Goal: Complete application form: Complete application form

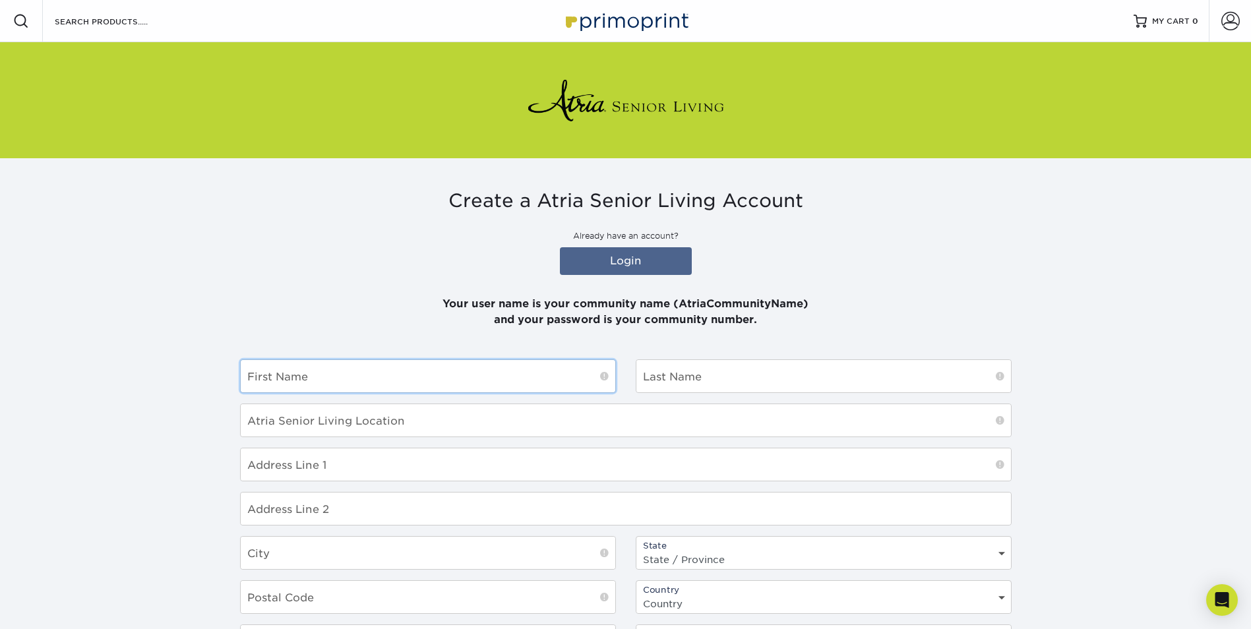
click at [333, 373] on input "text" at bounding box center [428, 376] width 375 height 32
type input "[PERSON_NAME]"
type input "Flowers"
type input "[STREET_ADDRESS]"
type input "[GEOGRAPHIC_DATA]"
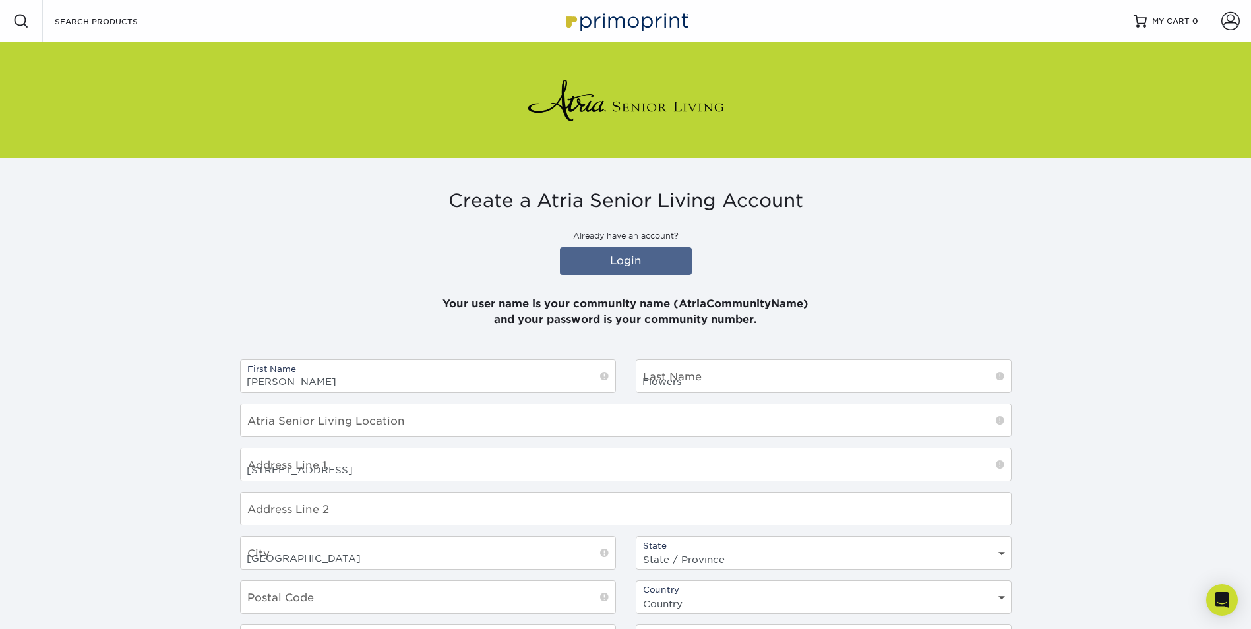
select select "TX"
type input "76180"
select select "US"
type input "[PERSON_NAME][DOMAIN_NAME][EMAIL_ADDRESS][DOMAIN_NAME]"
type input "6825326374"
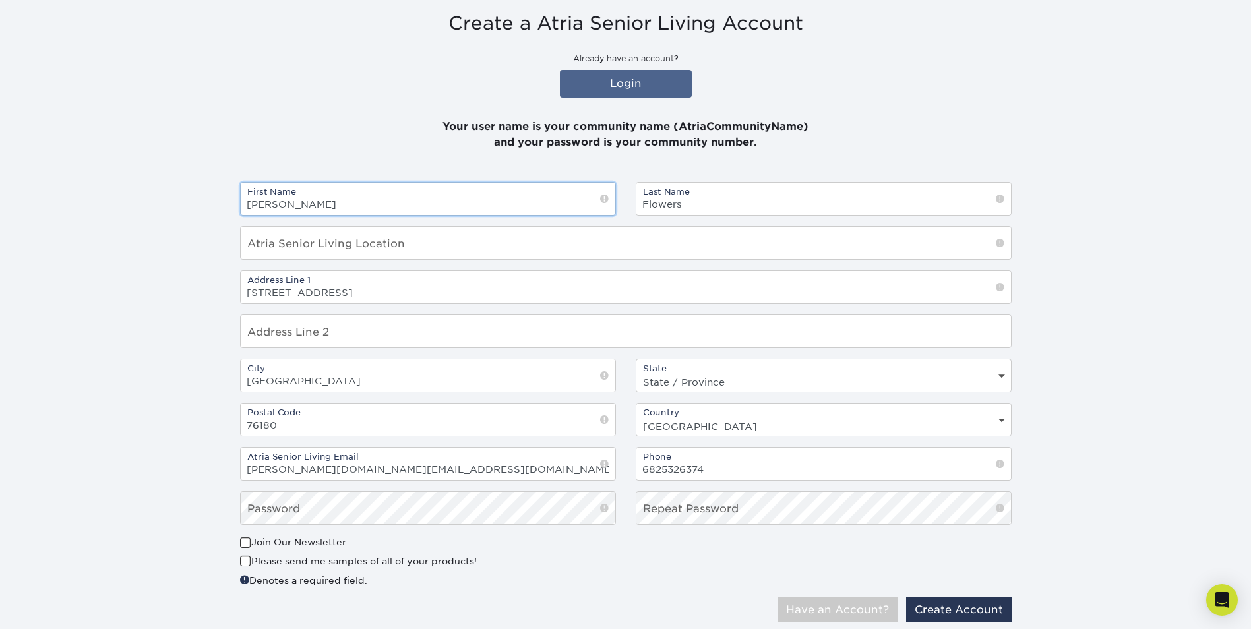
scroll to position [198, 0]
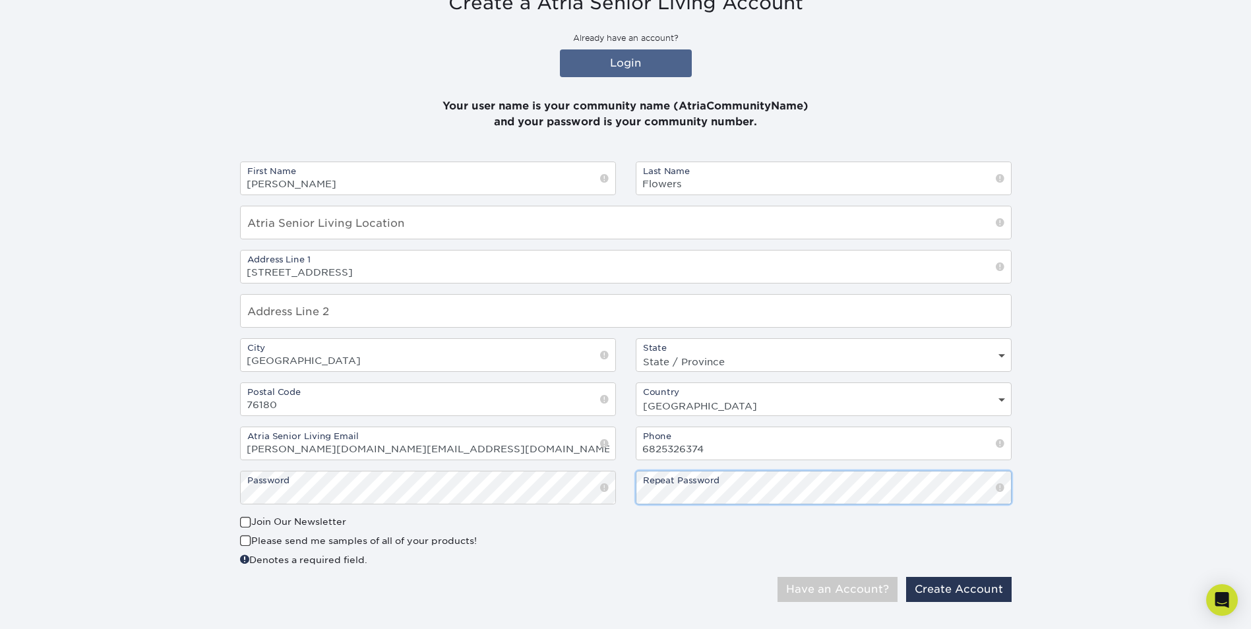
click at [778, 577] on button "Have an Account?" at bounding box center [838, 589] width 120 height 25
click at [968, 591] on button "Create Account" at bounding box center [959, 589] width 106 height 25
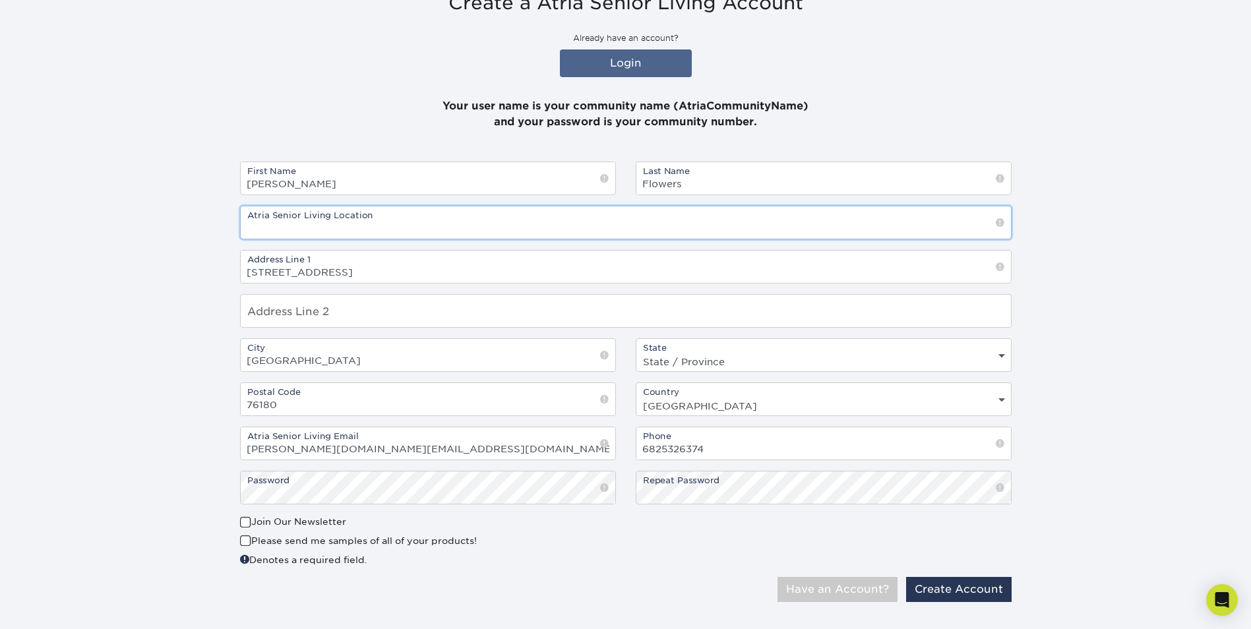
click at [392, 226] on input "text" at bounding box center [626, 222] width 771 height 32
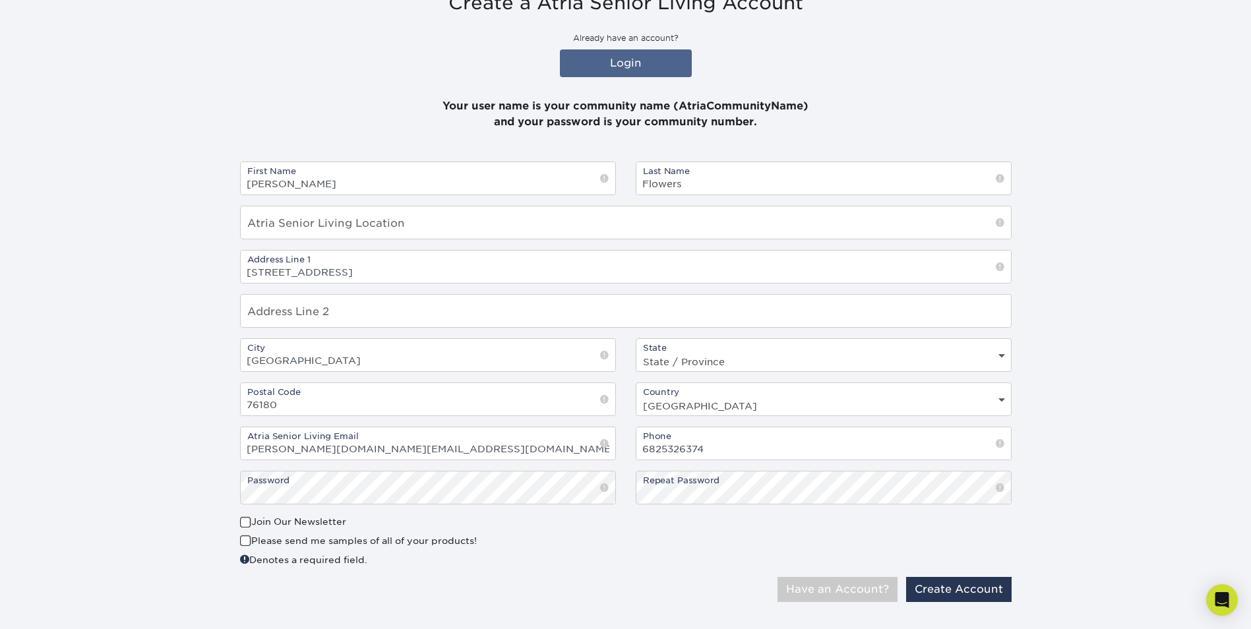
click at [999, 226] on span at bounding box center [1000, 222] width 9 height 13
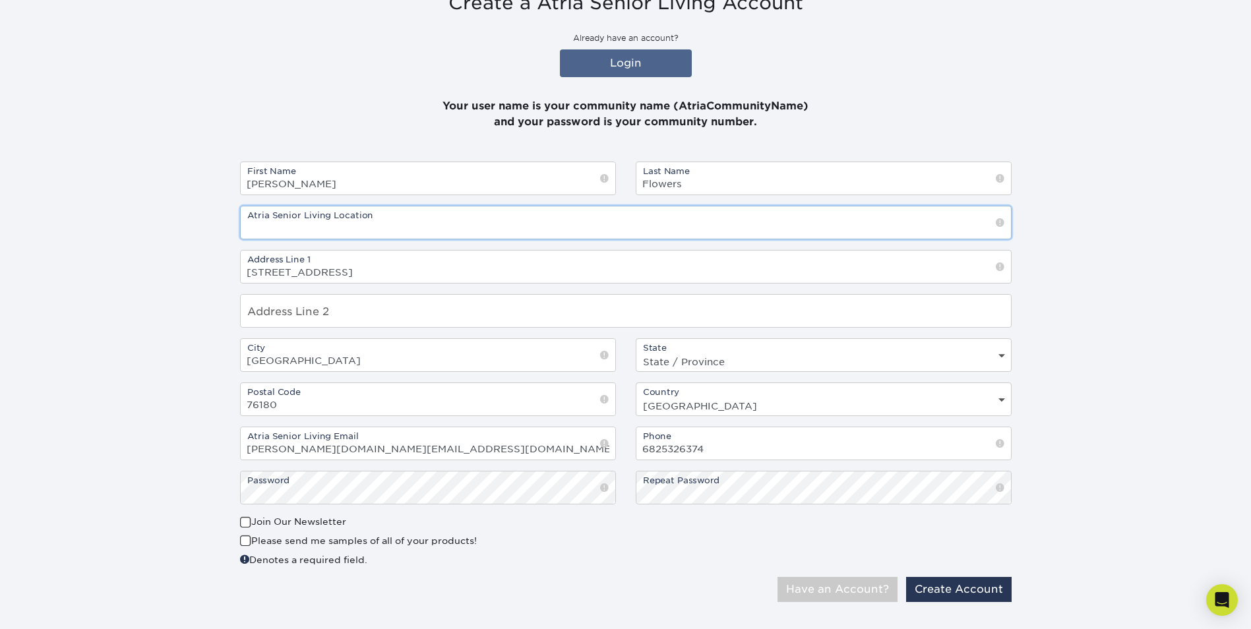
click at [410, 215] on input "text" at bounding box center [626, 222] width 771 height 32
click at [271, 226] on input "Atria Hometown" at bounding box center [626, 222] width 771 height 32
type input "Atria at Hometown"
click at [1083, 231] on section "Create a Atria Senior Living Account Already have an account? Login Your user n…" at bounding box center [625, 302] width 1251 height 685
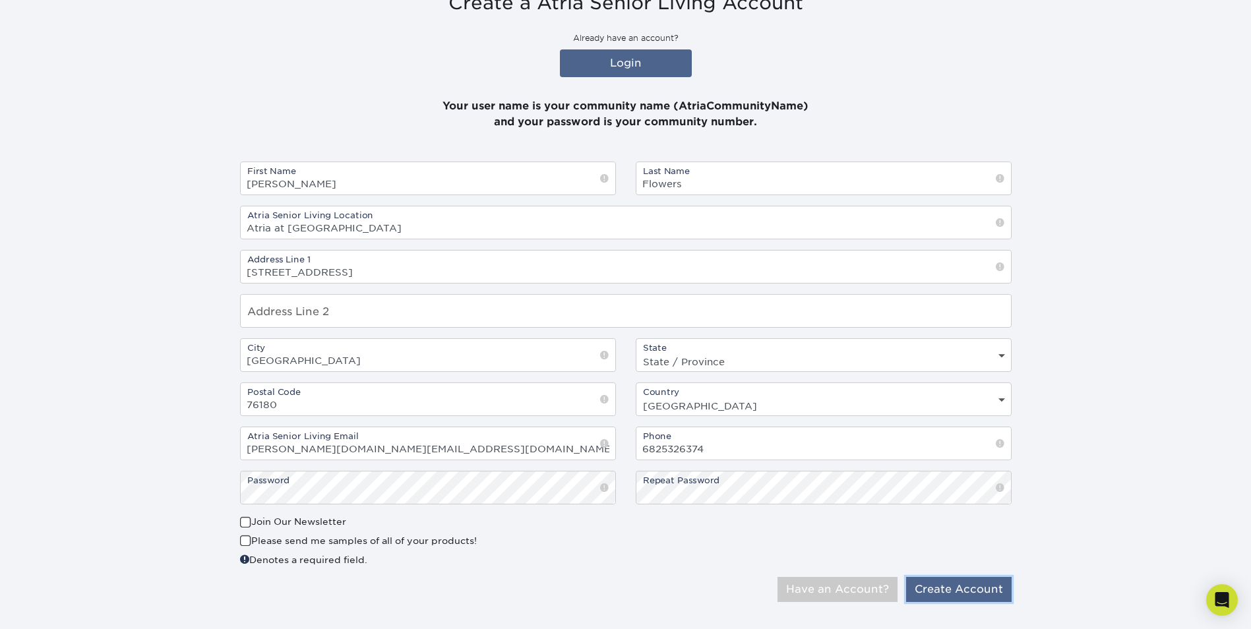
click at [988, 593] on button "Create Account" at bounding box center [959, 589] width 106 height 25
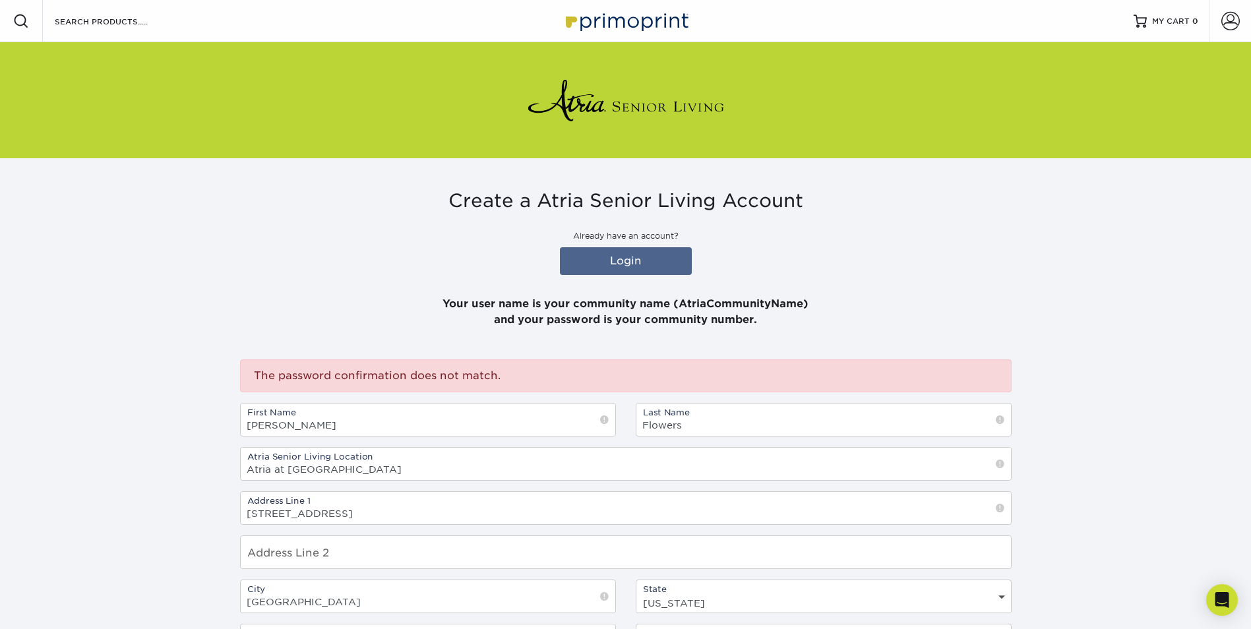
scroll to position [262, 0]
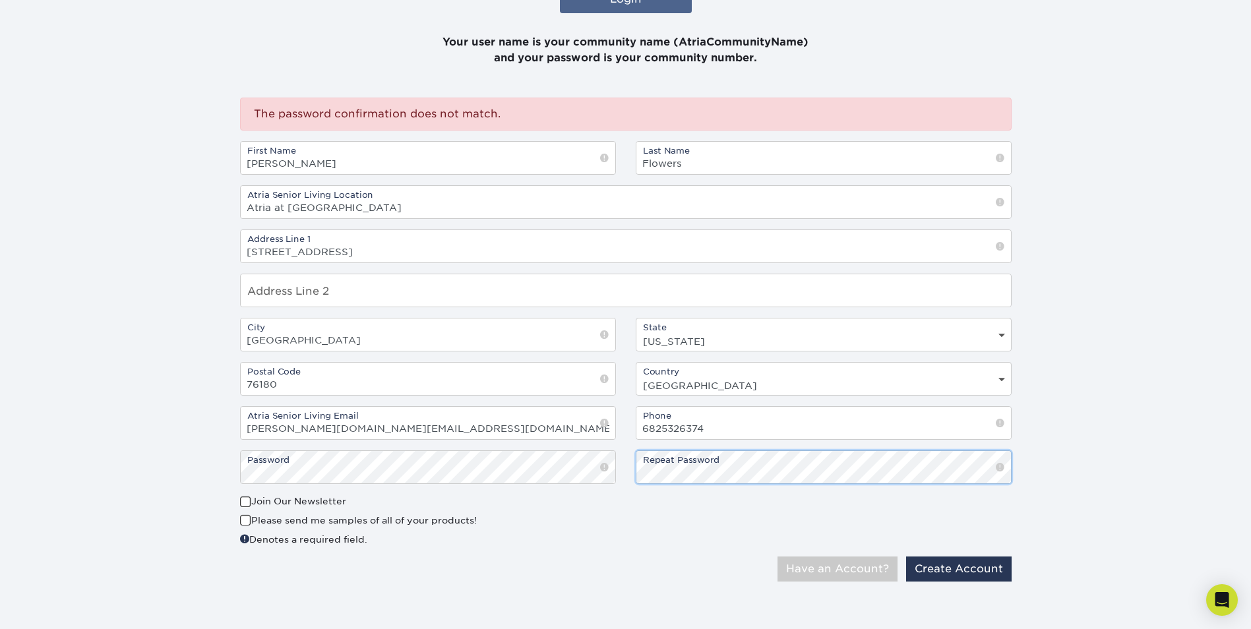
click at [778, 557] on button "Have an Account?" at bounding box center [838, 569] width 120 height 25
click at [961, 575] on button "Create Account" at bounding box center [959, 569] width 106 height 25
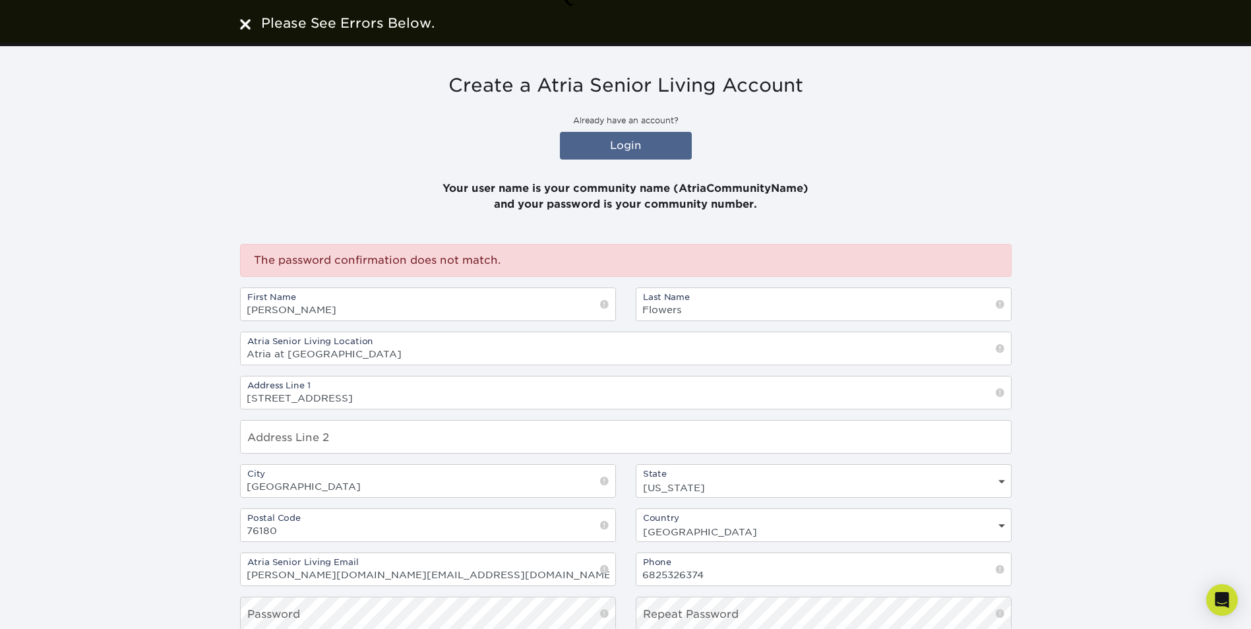
scroll to position [262, 0]
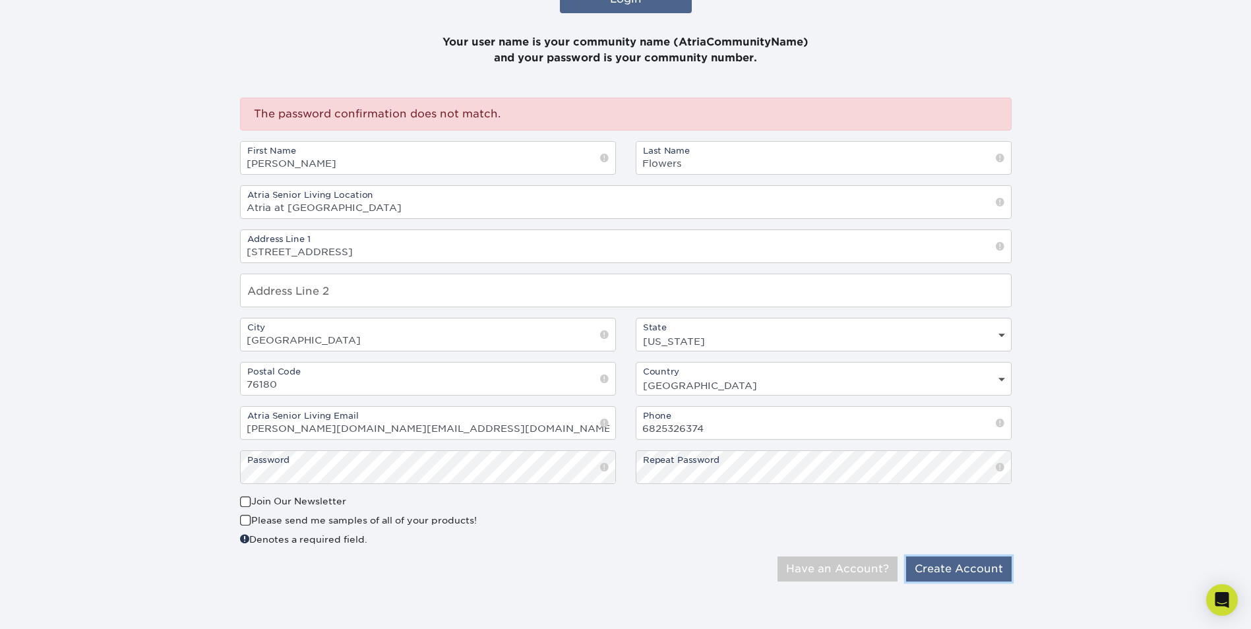
click at [976, 565] on button "Create Account" at bounding box center [959, 569] width 106 height 25
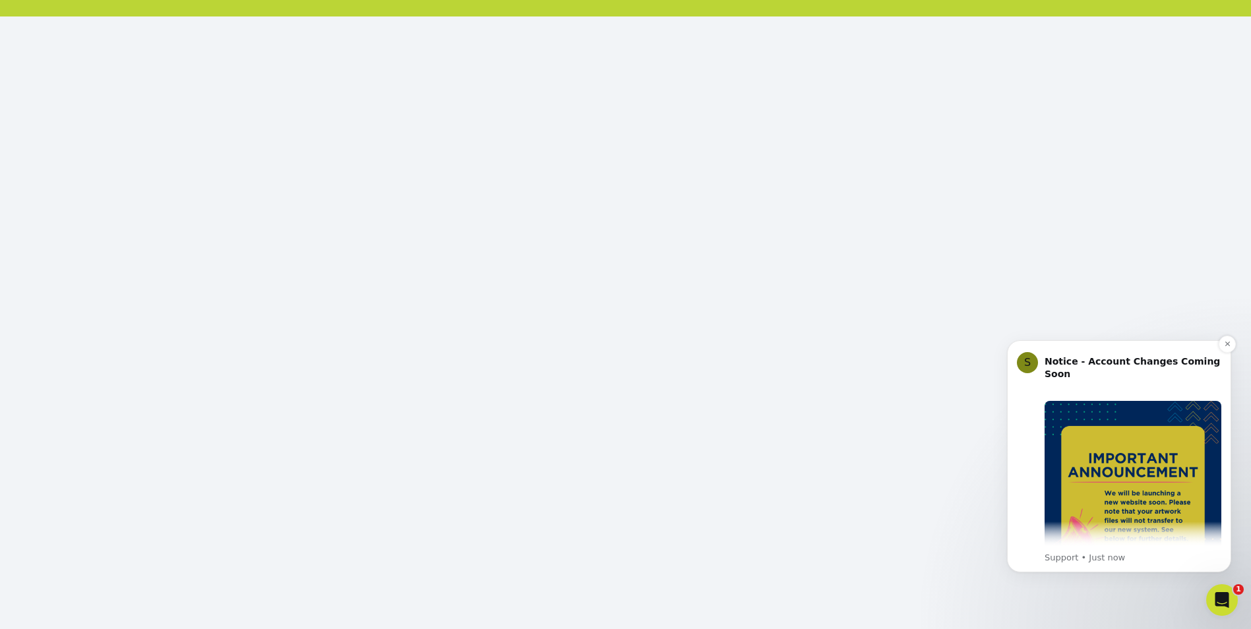
scroll to position [148, 0]
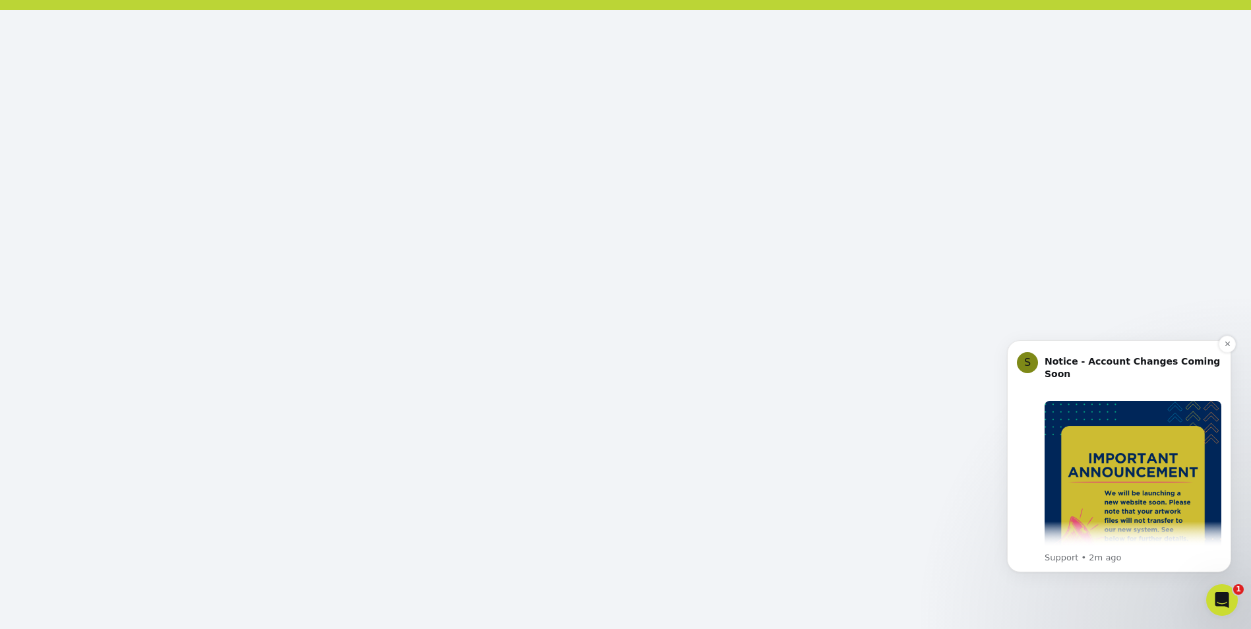
click at [1100, 348] on div "S Notice - Account Changes Coming Soon ​ Past Order Files Will Not Transfer: Wh…" at bounding box center [1119, 456] width 224 height 232
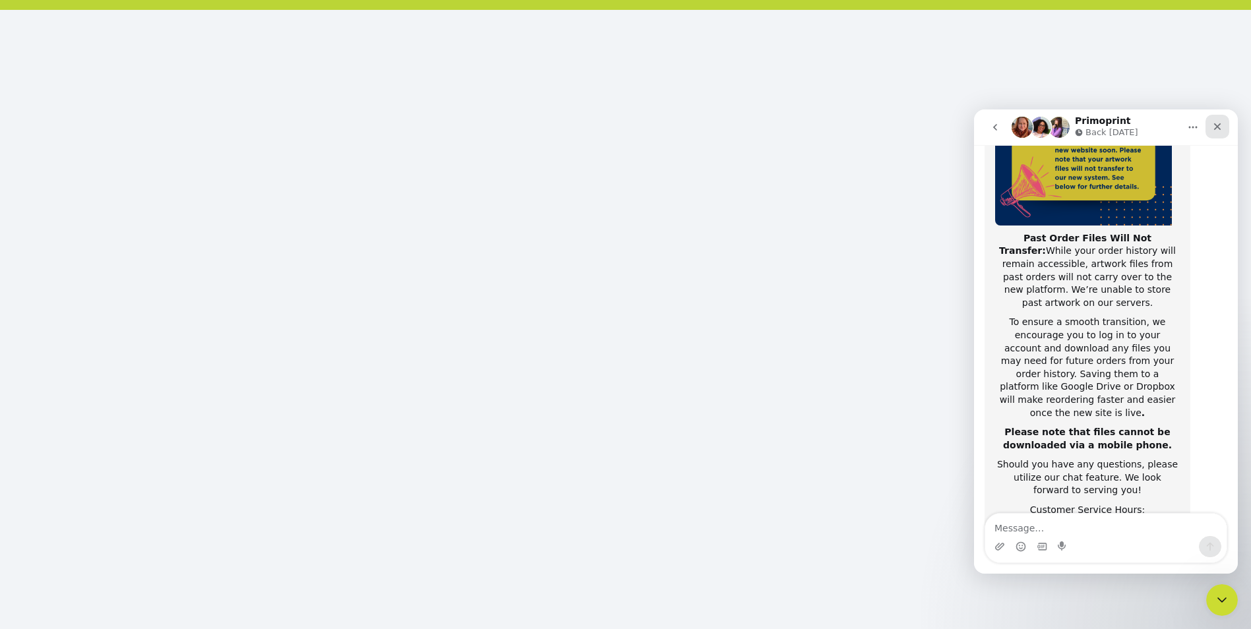
scroll to position [209, 0]
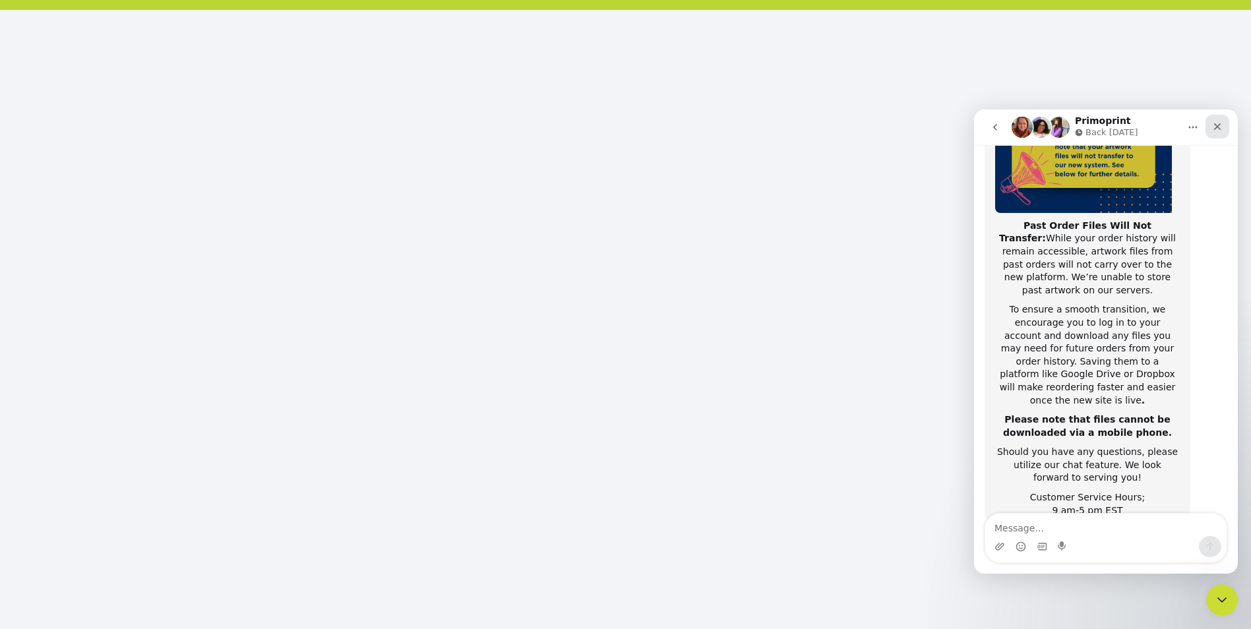
click at [1218, 125] on icon "Close" at bounding box center [1217, 126] width 11 height 11
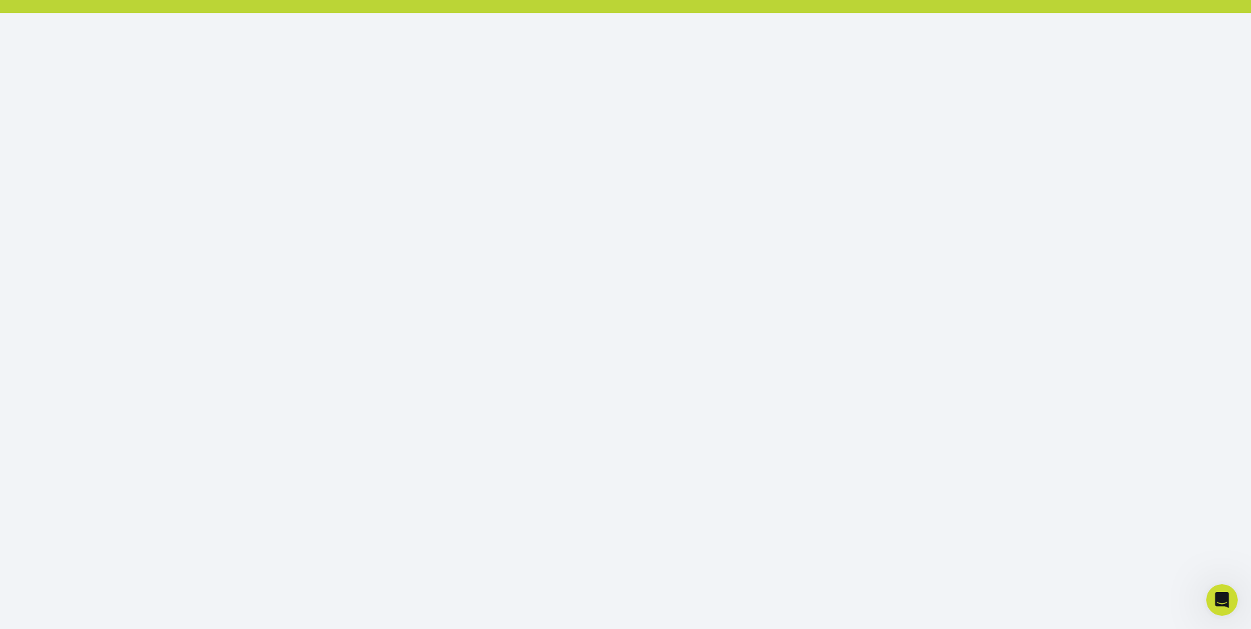
scroll to position [148, 0]
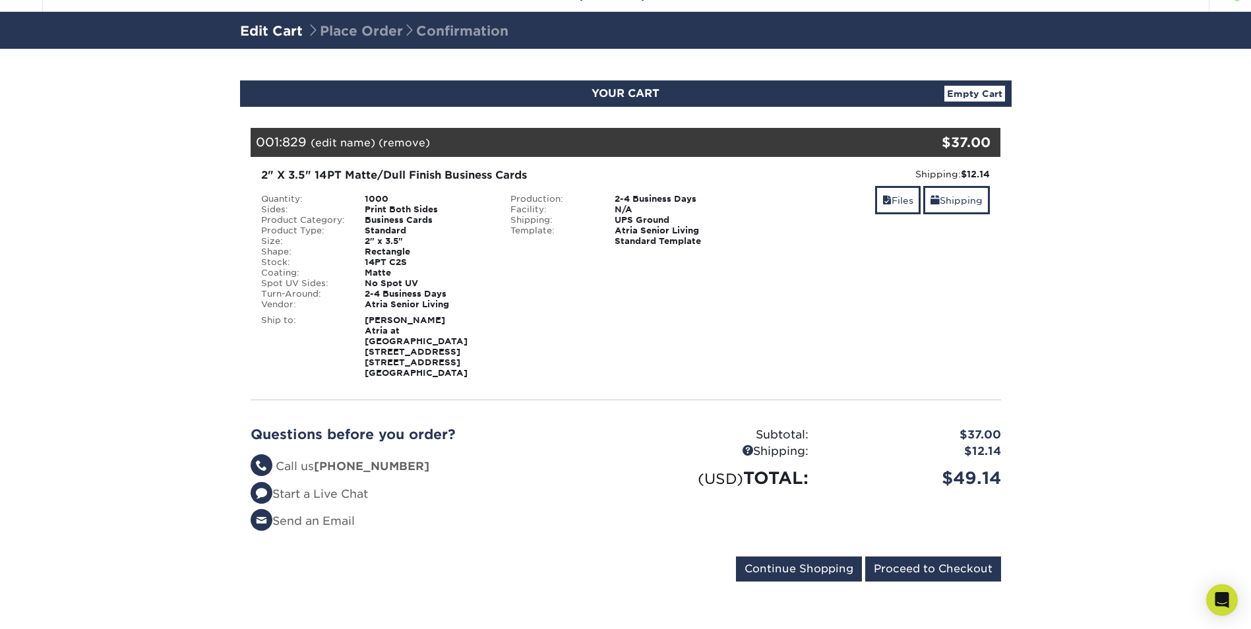
scroll to position [51, 0]
click at [945, 573] on input "Proceed to Checkout" at bounding box center [934, 569] width 136 height 25
